Goal: Task Accomplishment & Management: Manage account settings

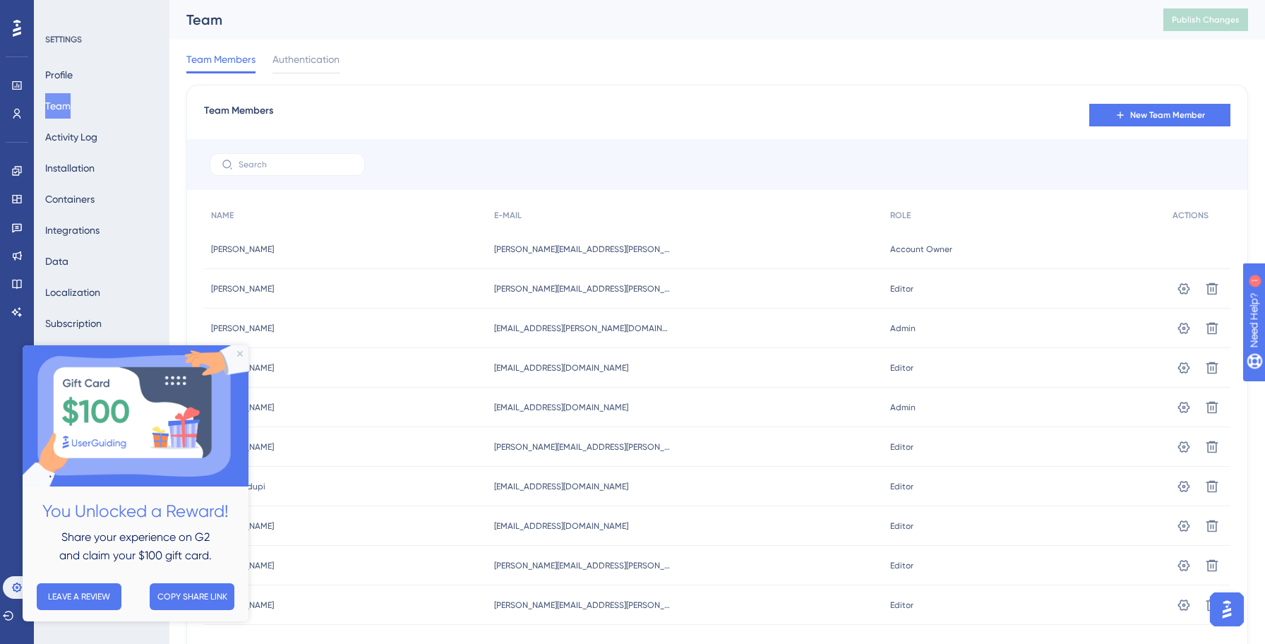
click at [647, 78] on div "Team Members Authentication" at bounding box center [716, 62] width 1061 height 45
click at [238, 355] on icon "Close Preview" at bounding box center [240, 354] width 6 height 6
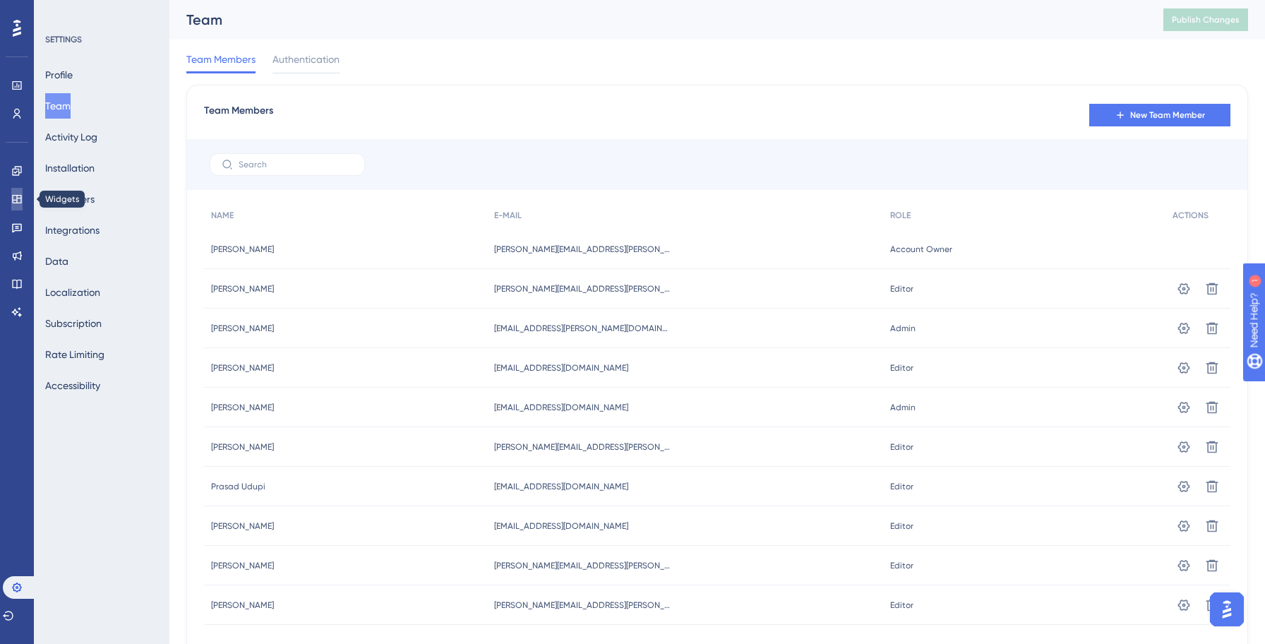
click at [23, 196] on link at bounding box center [16, 199] width 11 height 23
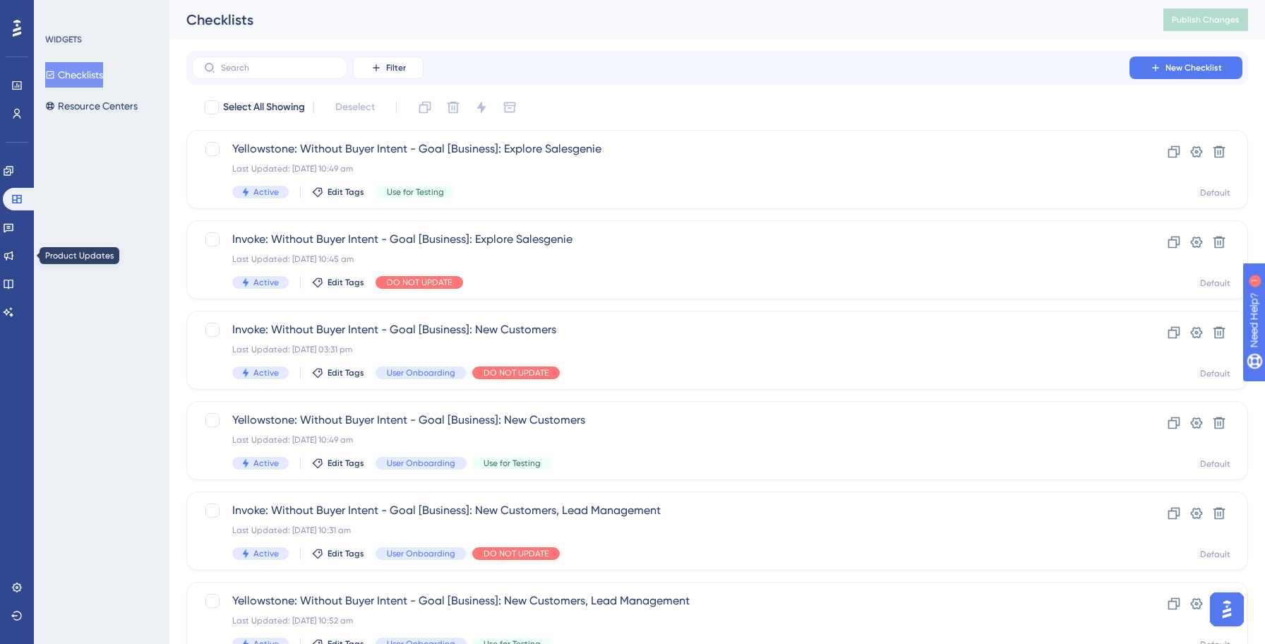
click at [18, 267] on div "Engagement Widgets Feedback Product Updates Knowledge Base AI Assistant" at bounding box center [17, 242] width 28 height 164
click at [14, 260] on icon at bounding box center [8, 255] width 11 height 11
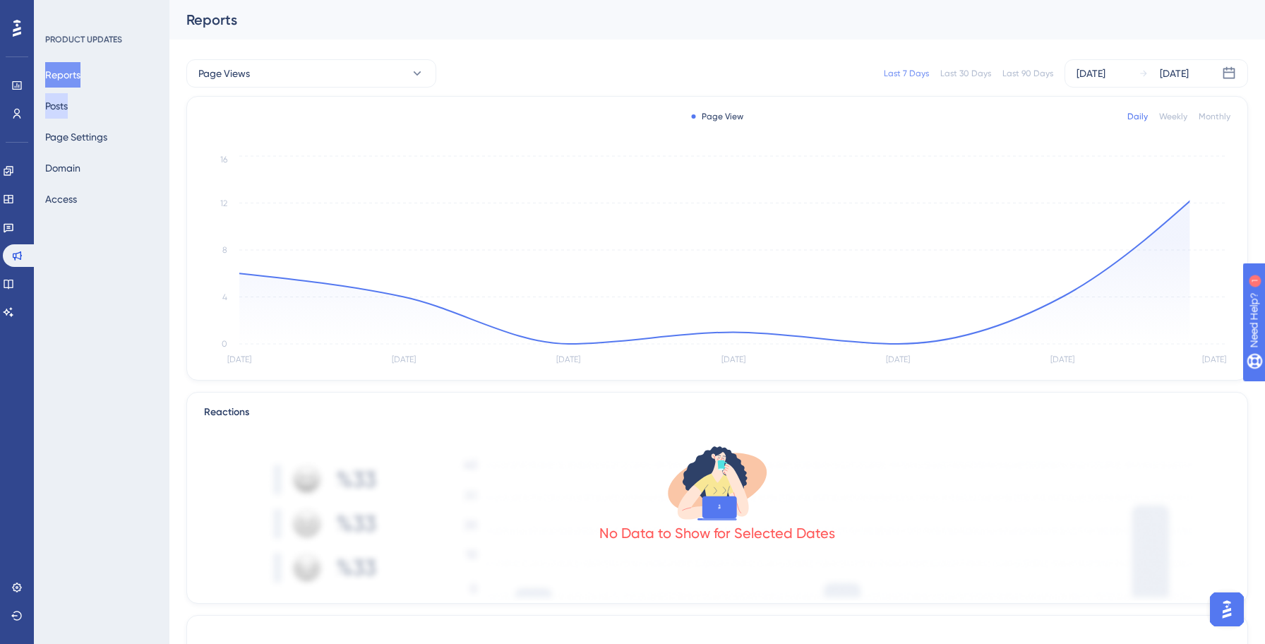
click at [68, 114] on button "Posts" at bounding box center [56, 105] width 23 height 25
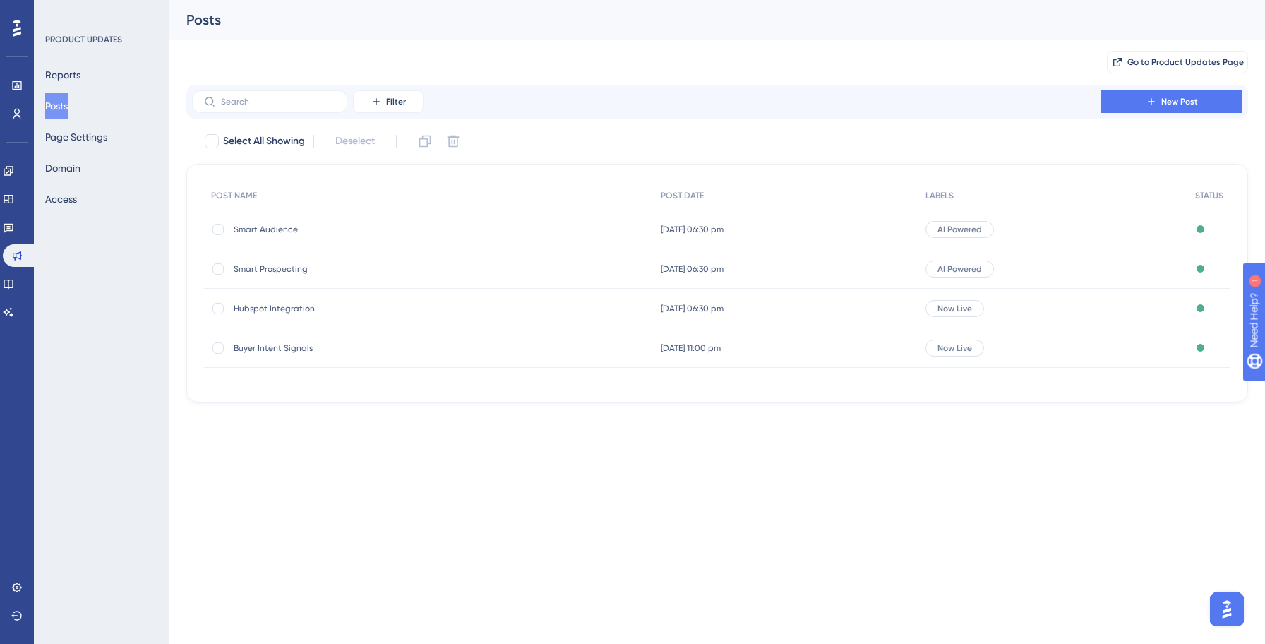
click at [400, 238] on div "Smart Audience Smart Audience" at bounding box center [347, 230] width 226 height 40
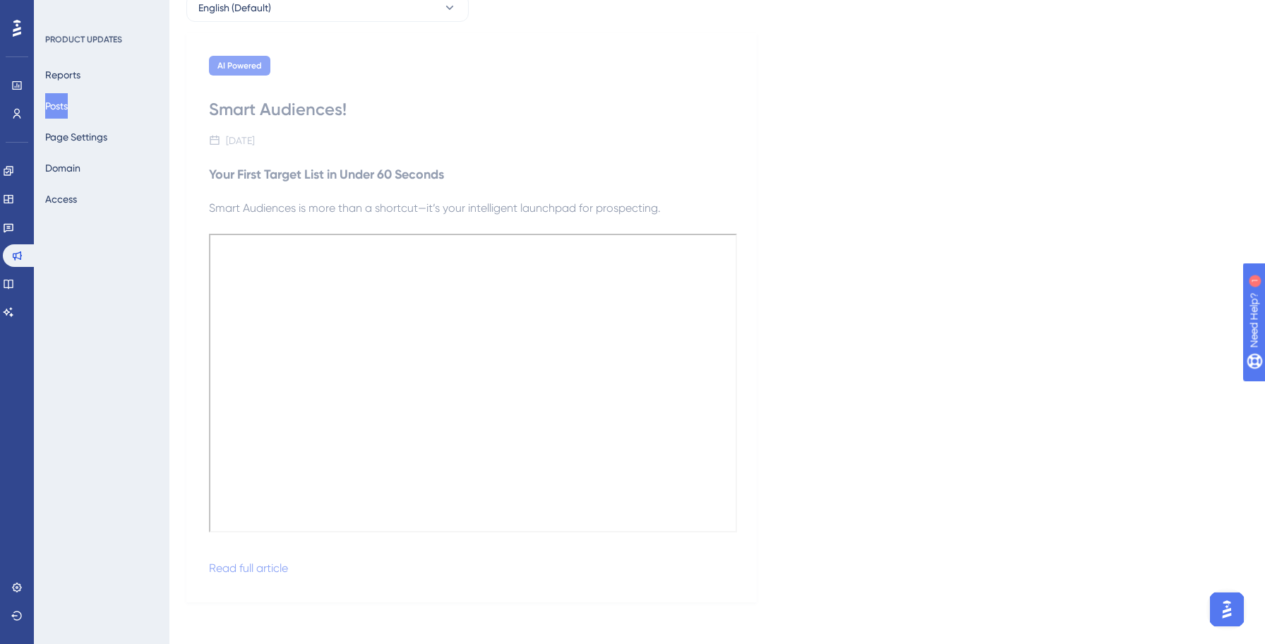
scroll to position [122, 0]
click at [988, 16] on button "Edit Post" at bounding box center [985, 22] width 85 height 23
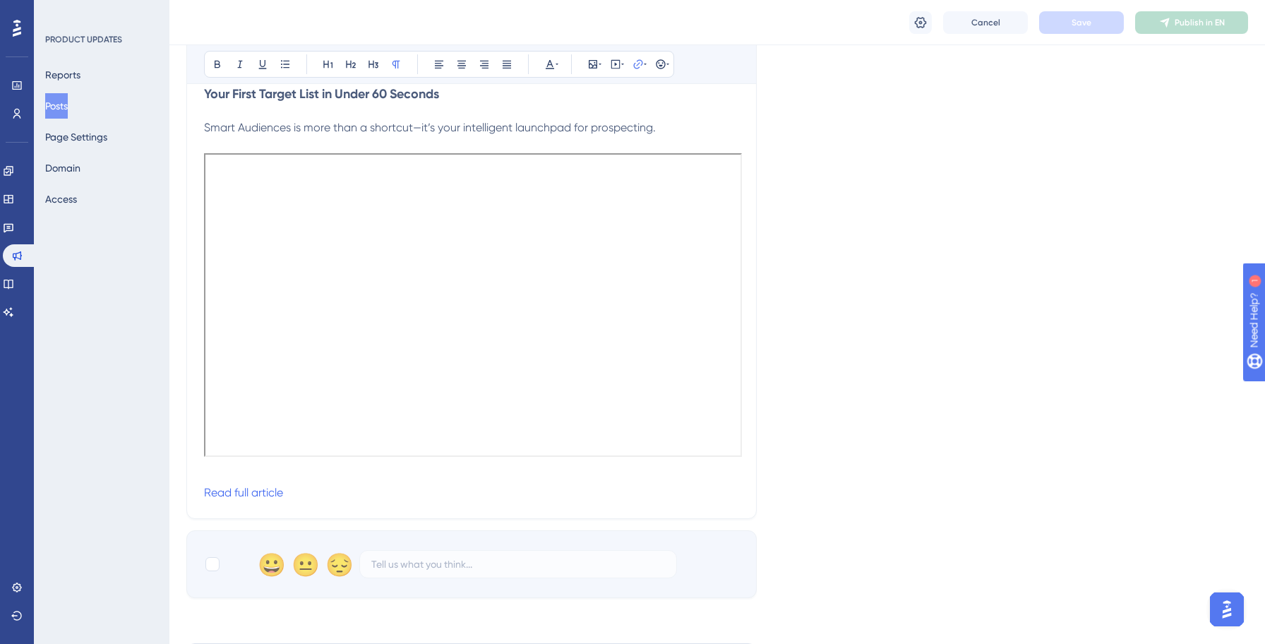
scroll to position [270, 0]
click at [424, 489] on p "Read full article" at bounding box center [471, 490] width 535 height 17
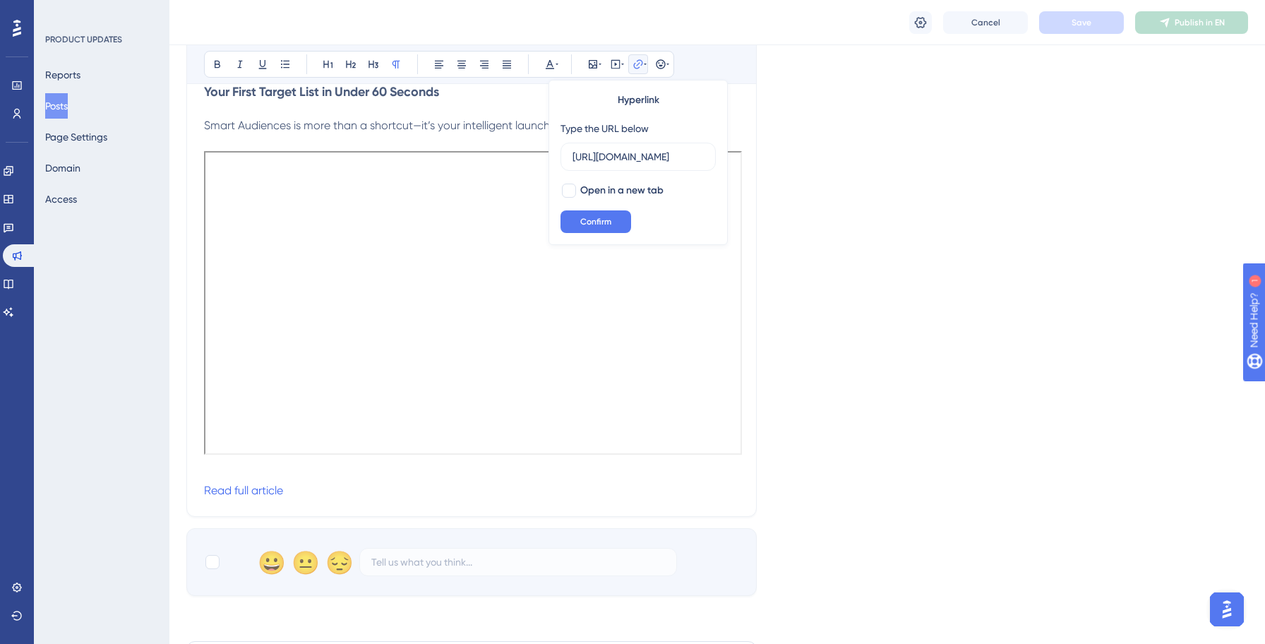
scroll to position [0, 258]
click at [571, 193] on div at bounding box center [569, 191] width 14 height 14
checkbox input "true"
click at [593, 217] on span "Confirm" at bounding box center [595, 221] width 31 height 11
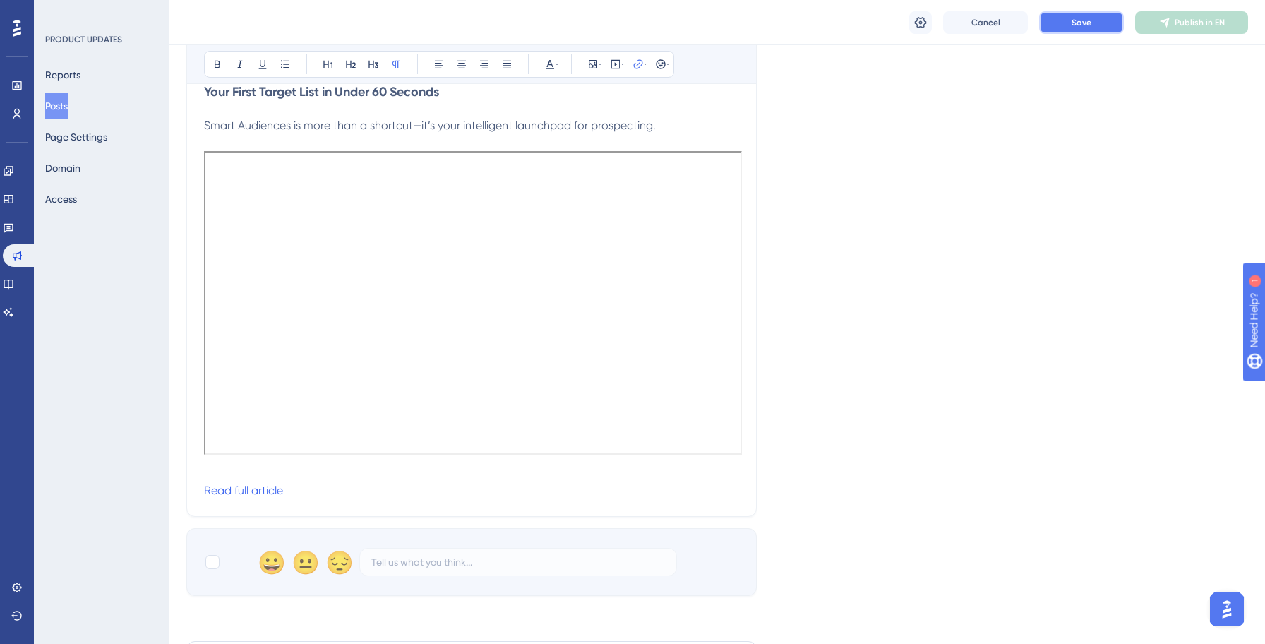
click at [1078, 24] on span "Save" at bounding box center [1081, 22] width 20 height 11
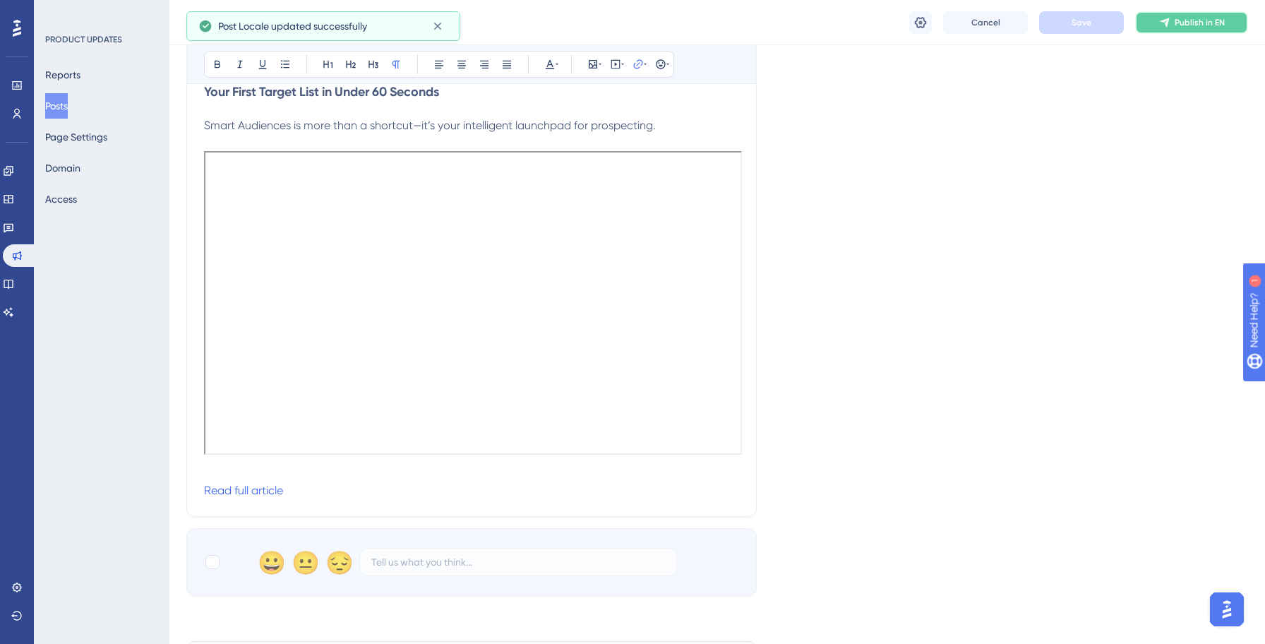
click at [1186, 27] on span "Publish in EN" at bounding box center [1199, 22] width 50 height 11
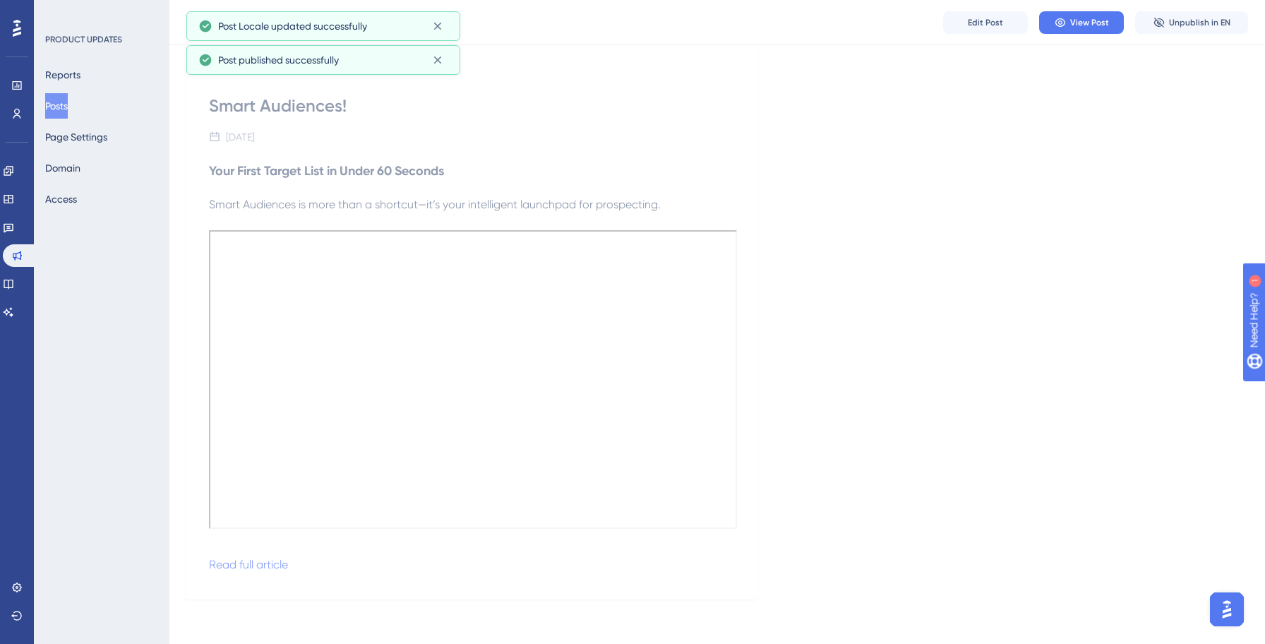
scroll to position [122, 0]
click at [68, 107] on button "Posts" at bounding box center [56, 105] width 23 height 25
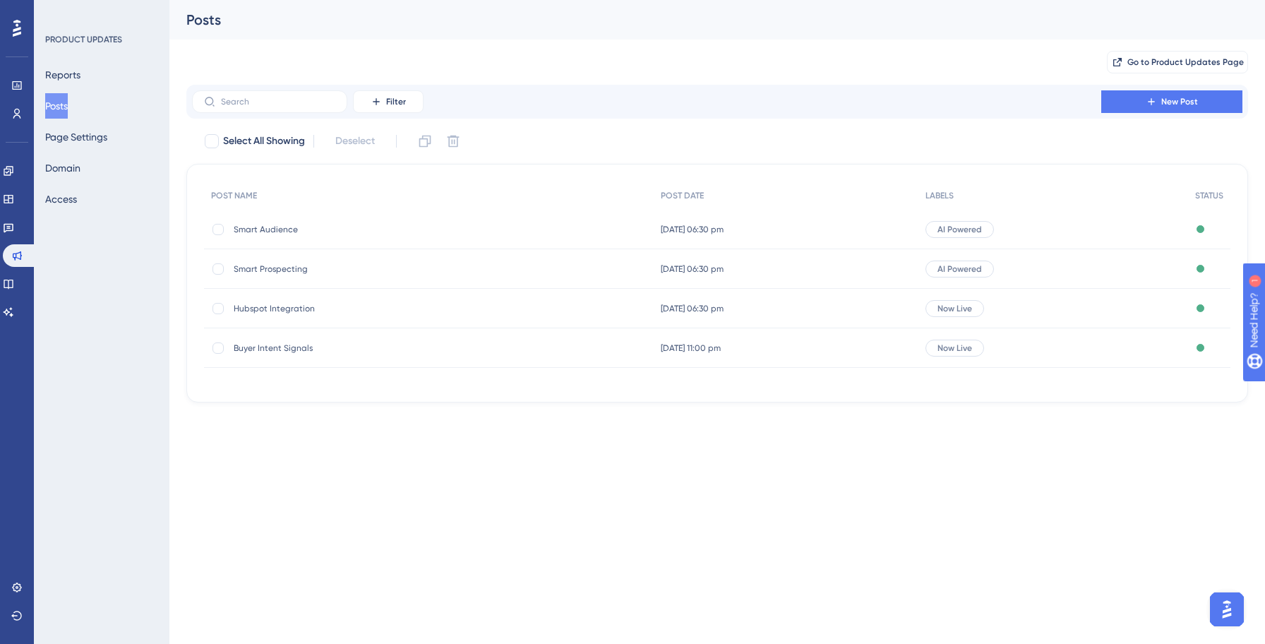
click at [277, 344] on span "Buyer Intent Signals" at bounding box center [347, 347] width 226 height 11
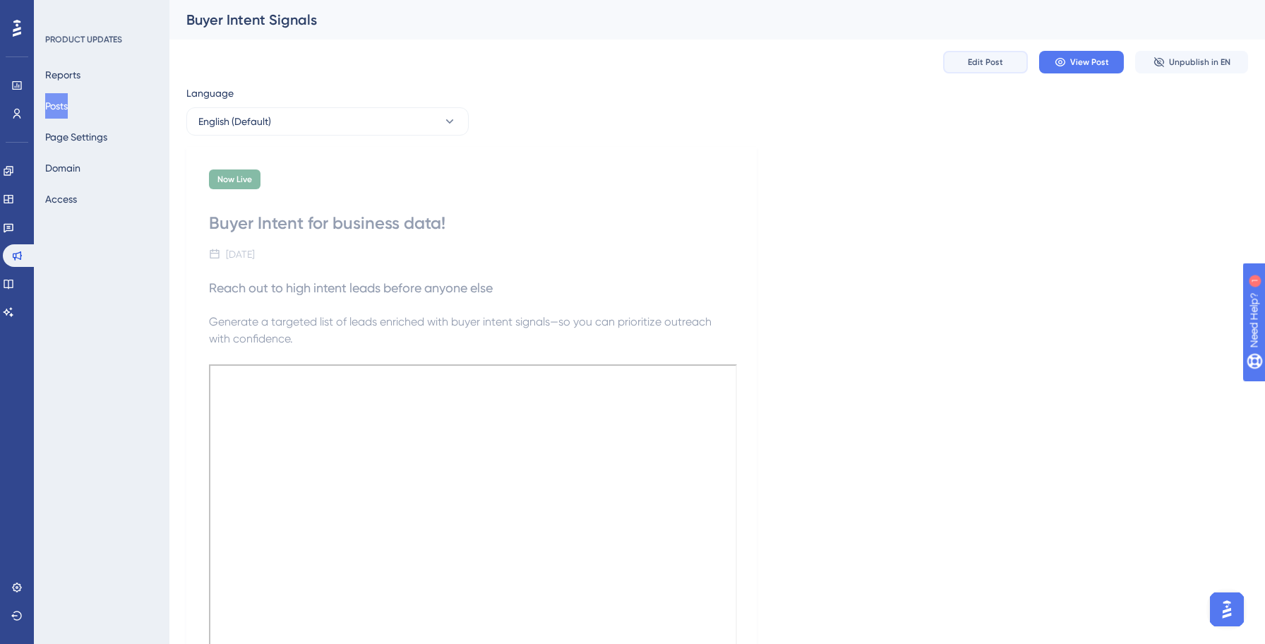
click at [985, 67] on button "Edit Post" at bounding box center [985, 62] width 85 height 23
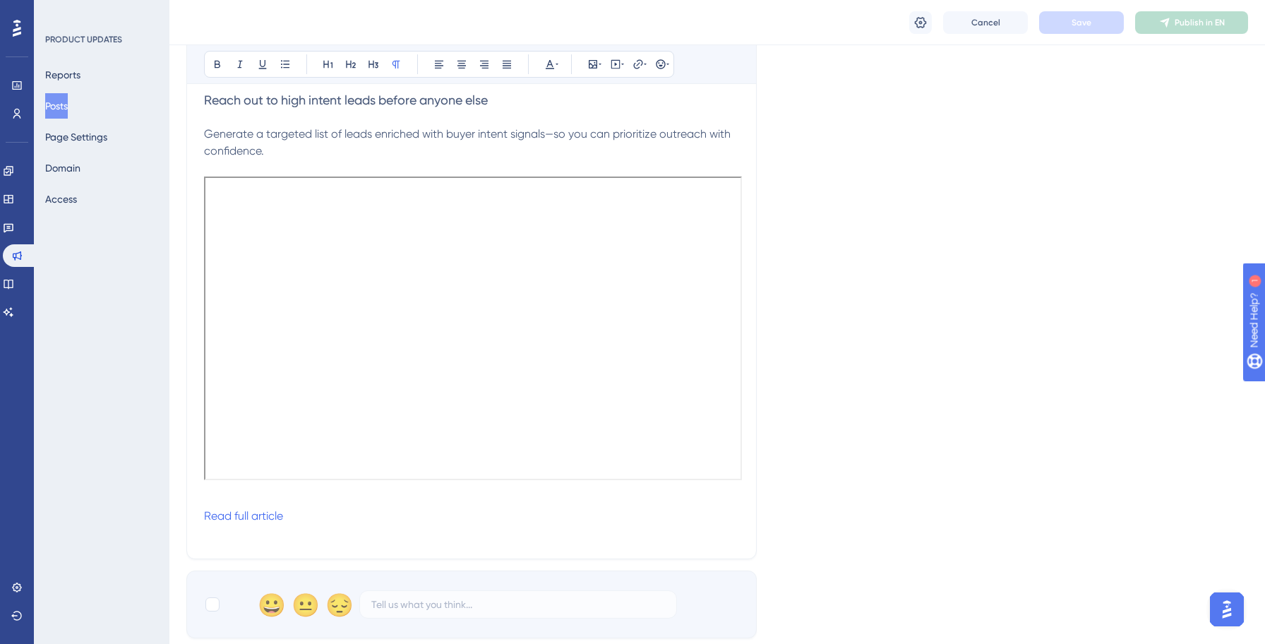
scroll to position [265, 0]
click at [319, 514] on p "Read full article" at bounding box center [471, 513] width 535 height 17
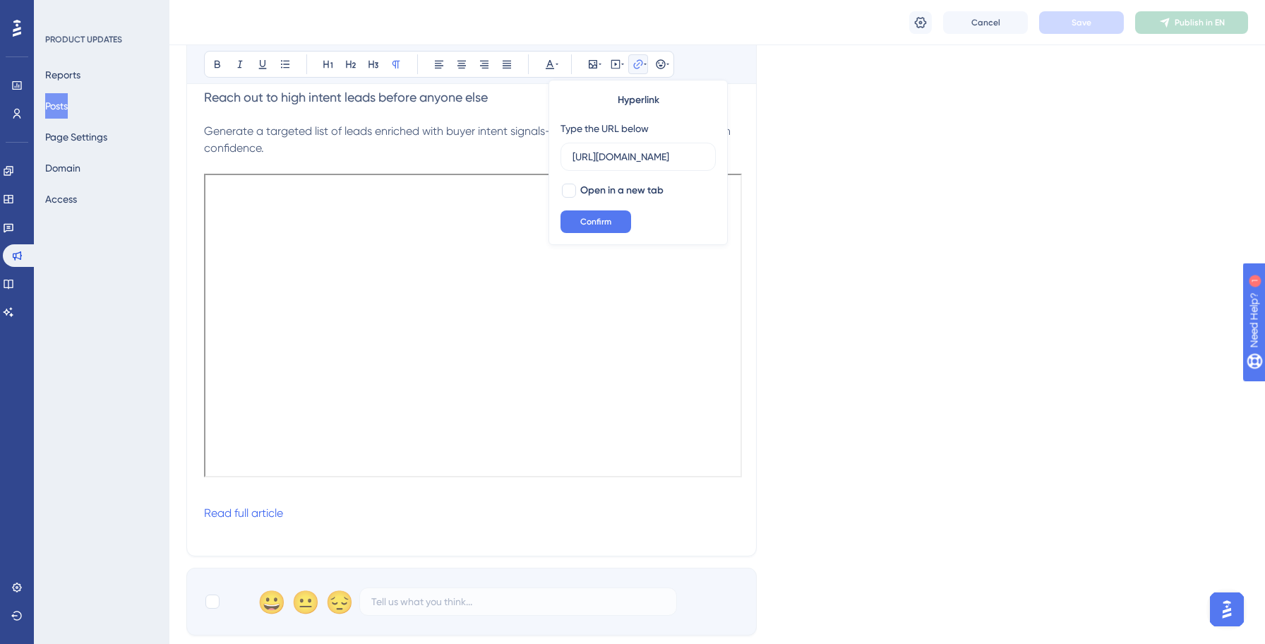
scroll to position [0, 332]
click at [569, 193] on div at bounding box center [569, 191] width 14 height 14
checkbox input "true"
click at [592, 219] on span "Confirm" at bounding box center [595, 221] width 31 height 11
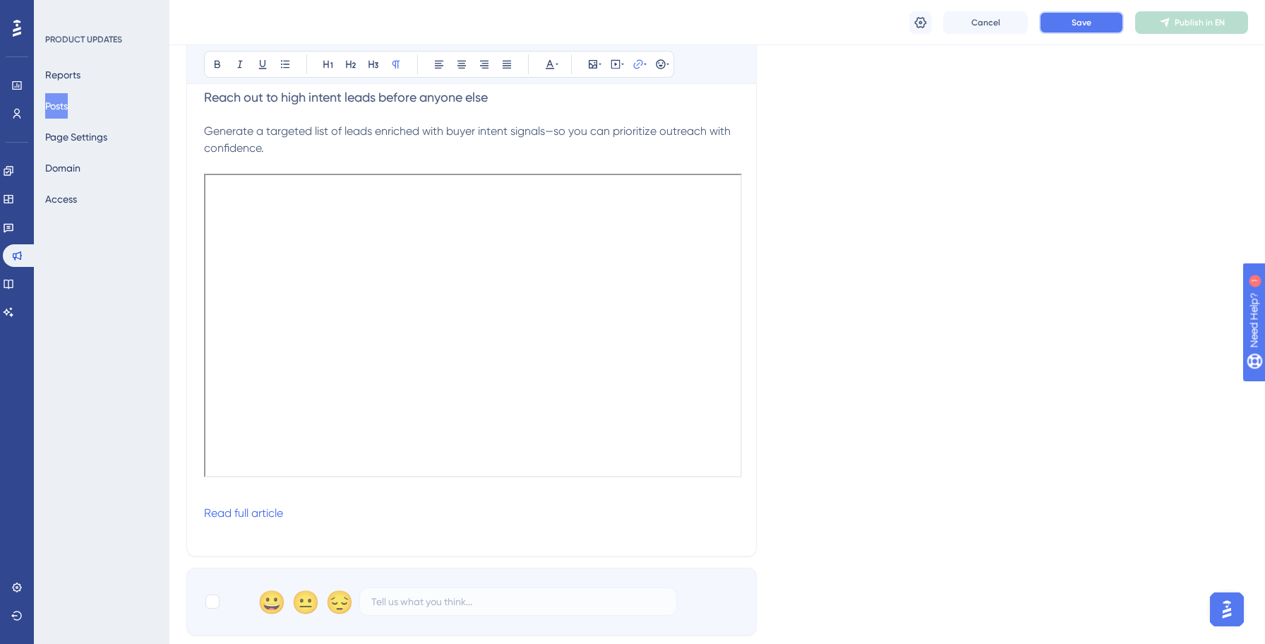
click at [1085, 24] on span "Save" at bounding box center [1081, 22] width 20 height 11
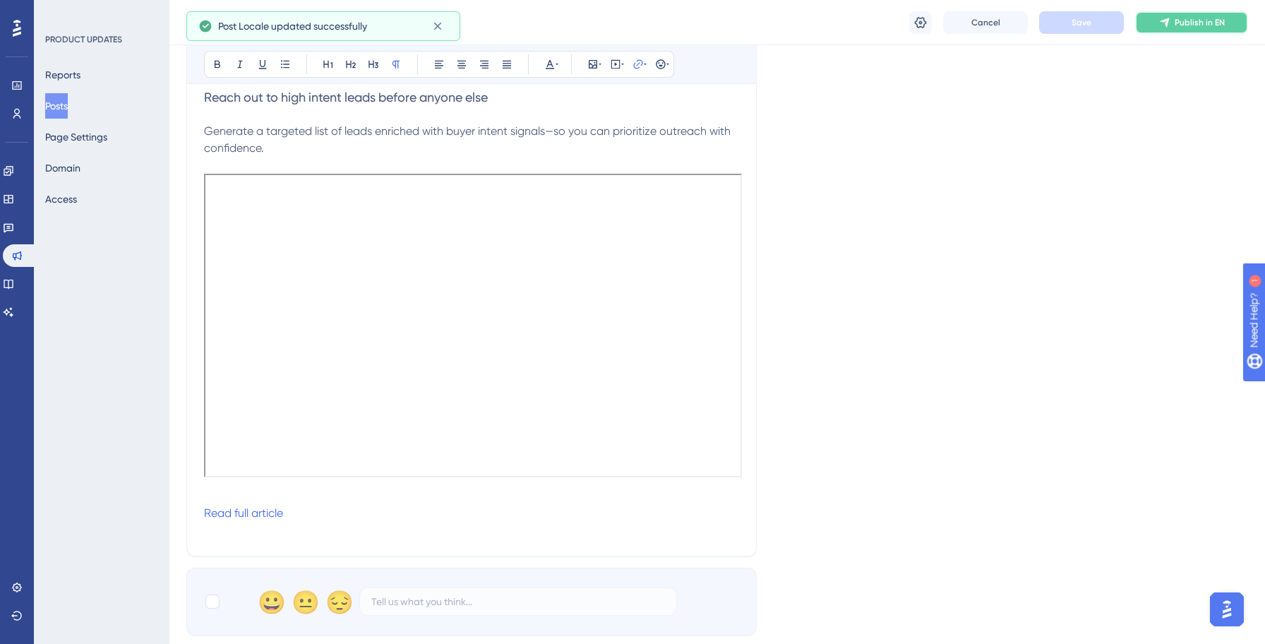
click at [1195, 25] on span "Publish in EN" at bounding box center [1199, 22] width 50 height 11
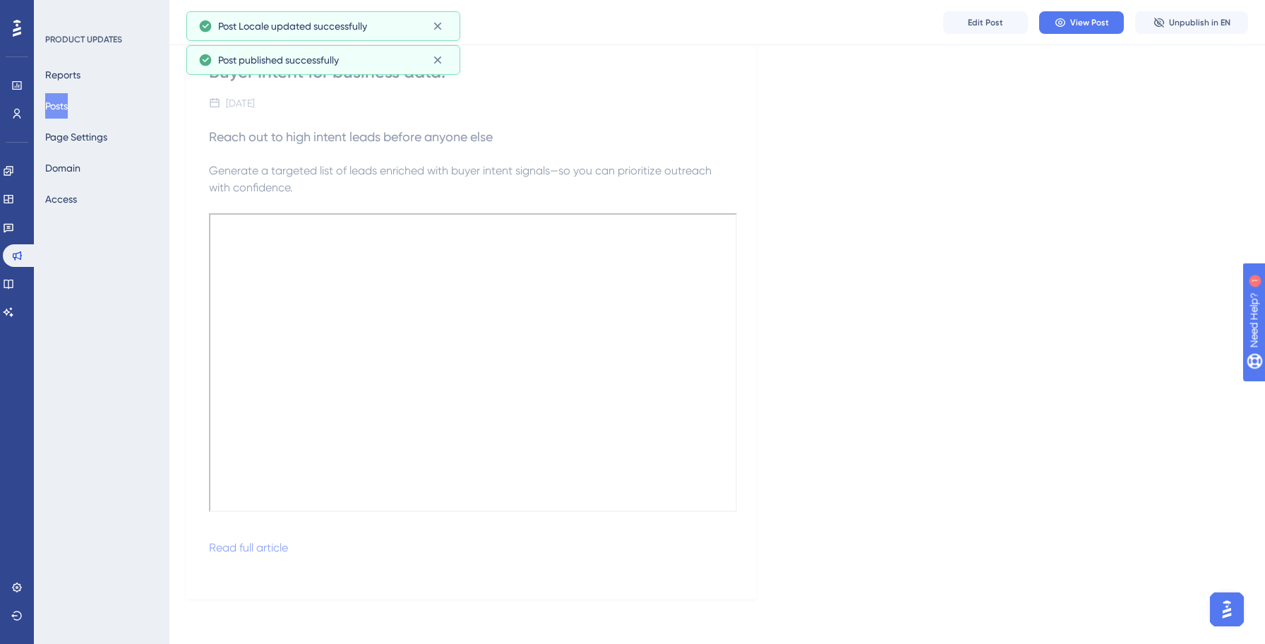
scroll to position [156, 0]
click at [68, 104] on button "Posts" at bounding box center [56, 105] width 23 height 25
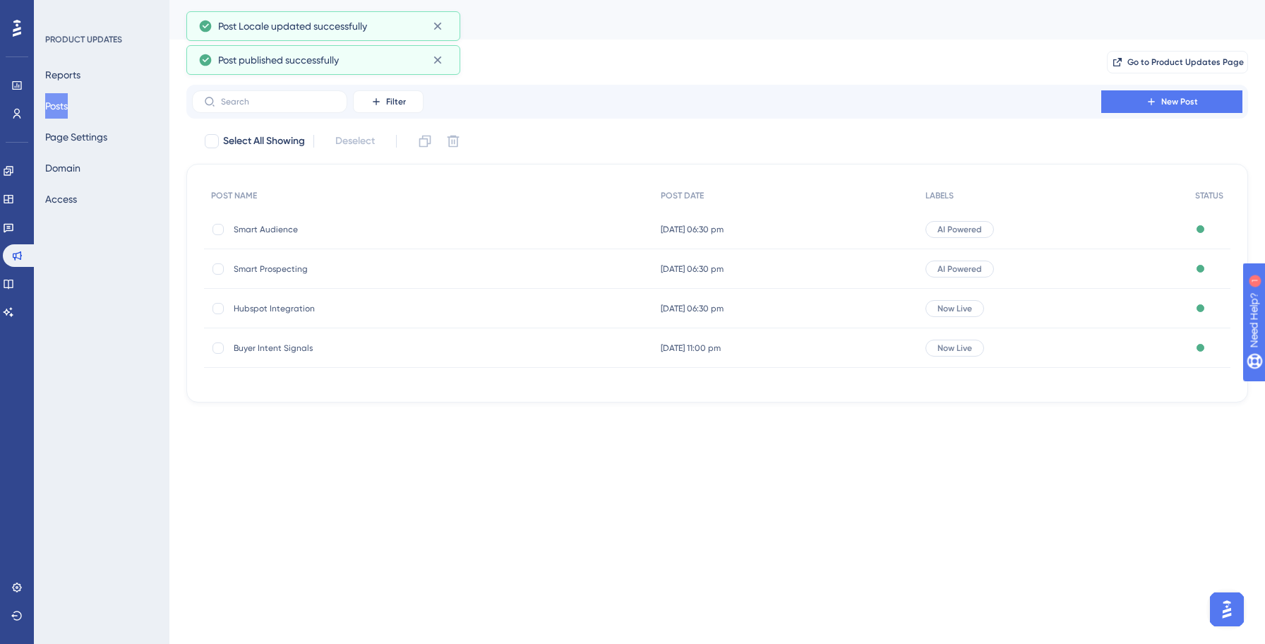
click at [296, 308] on span "Hubspot Integration" at bounding box center [347, 308] width 226 height 11
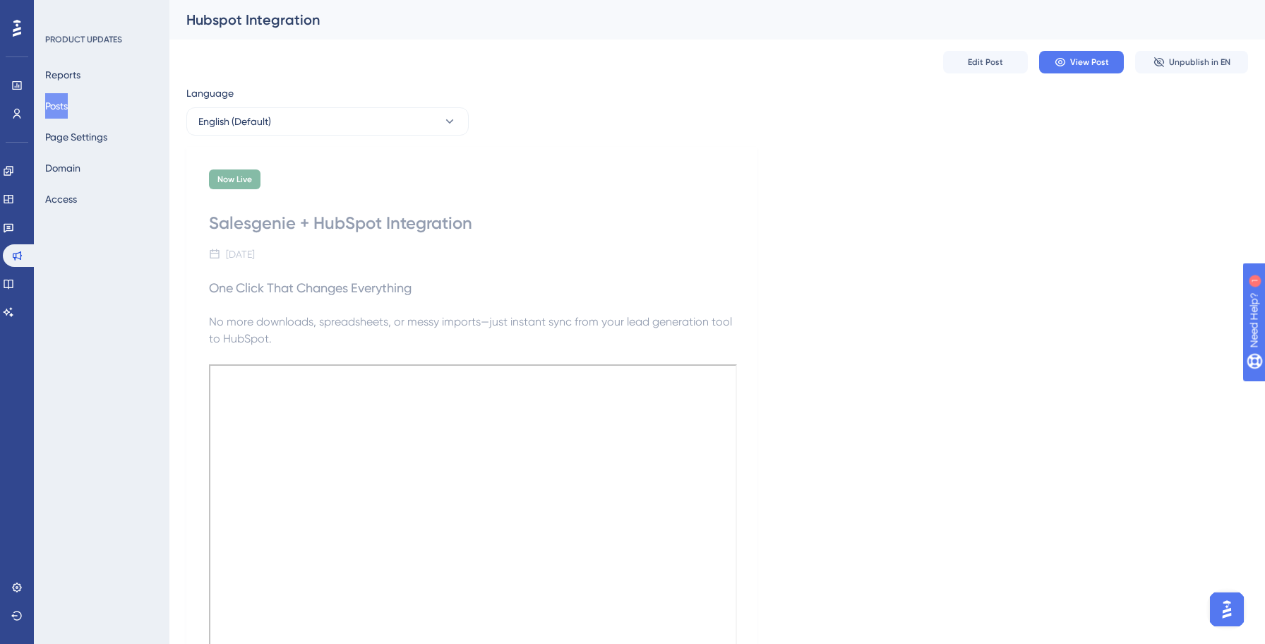
click at [63, 109] on button "Posts" at bounding box center [56, 105] width 23 height 25
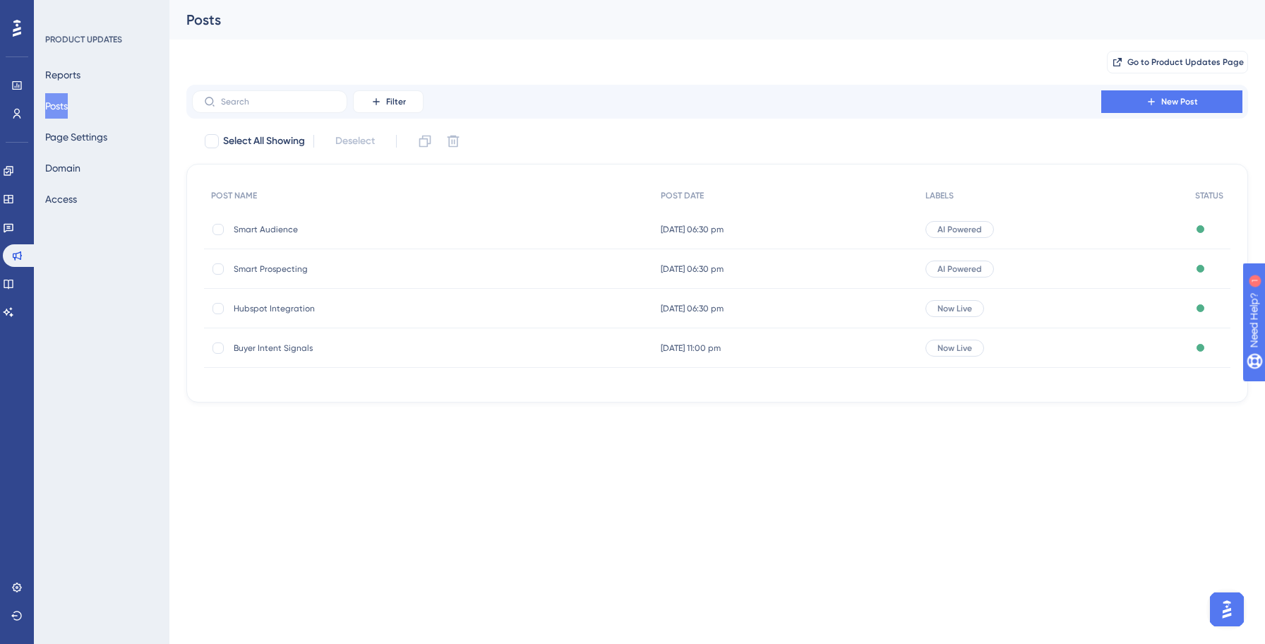
click at [325, 274] on div "Smart Prospecting Smart Prospecting" at bounding box center [347, 269] width 226 height 40
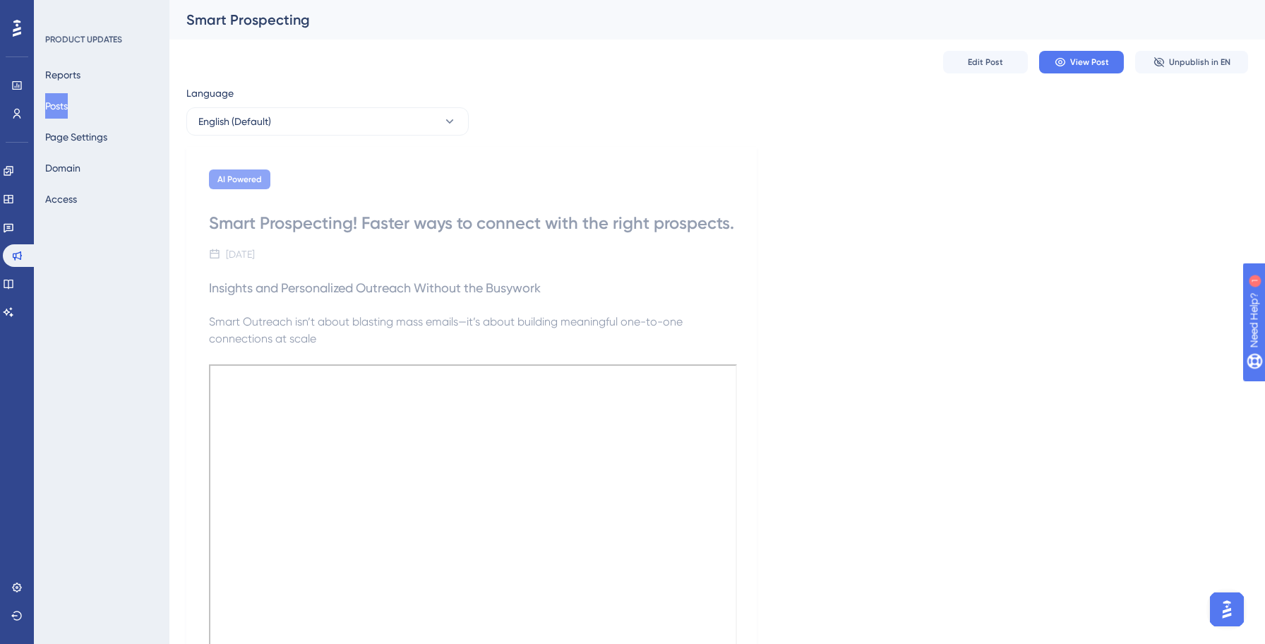
scroll to position [128, 0]
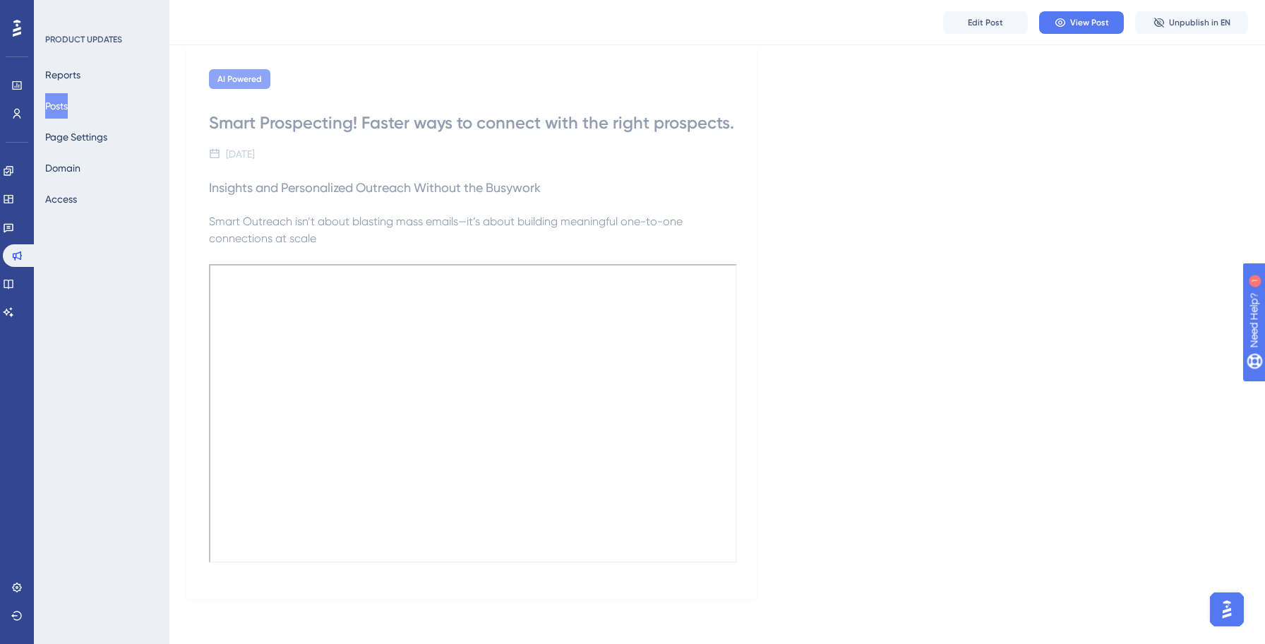
click at [941, 183] on div "AI Powered Smart Prospecting! Faster ways to connect with the right prospects. …" at bounding box center [716, 323] width 1061 height 552
click at [68, 114] on button "Posts" at bounding box center [56, 105] width 23 height 25
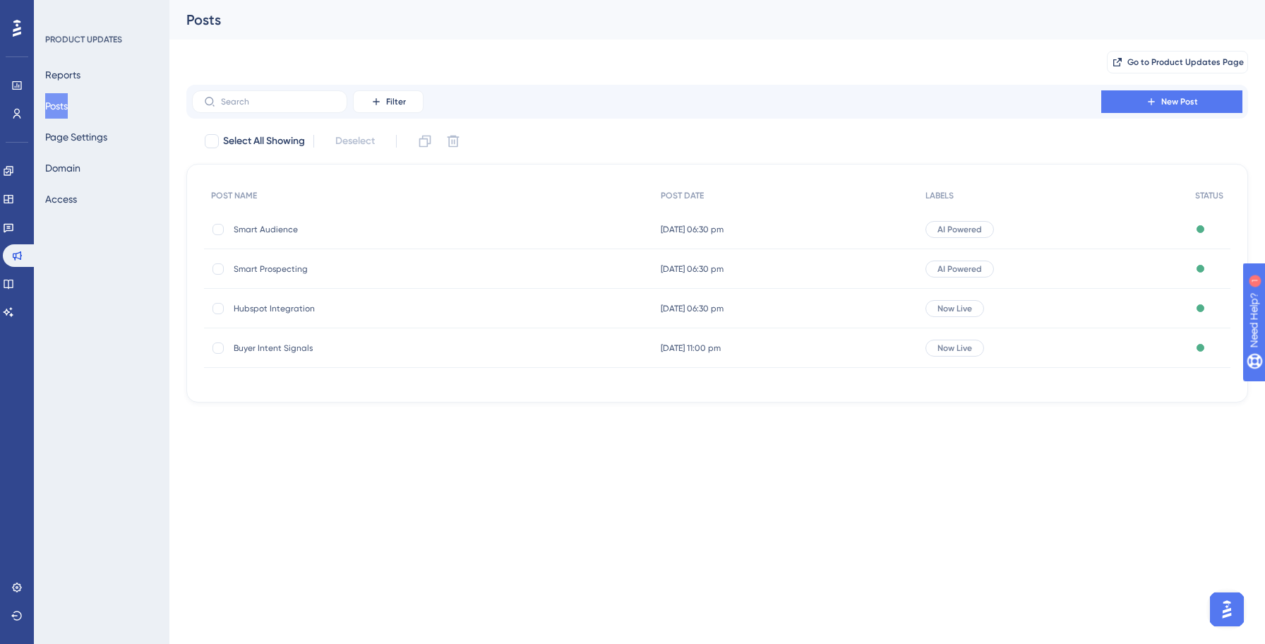
click at [711, 76] on div "Go to Product Updates Page" at bounding box center [716, 62] width 1061 height 45
